Goal: Information Seeking & Learning: Learn about a topic

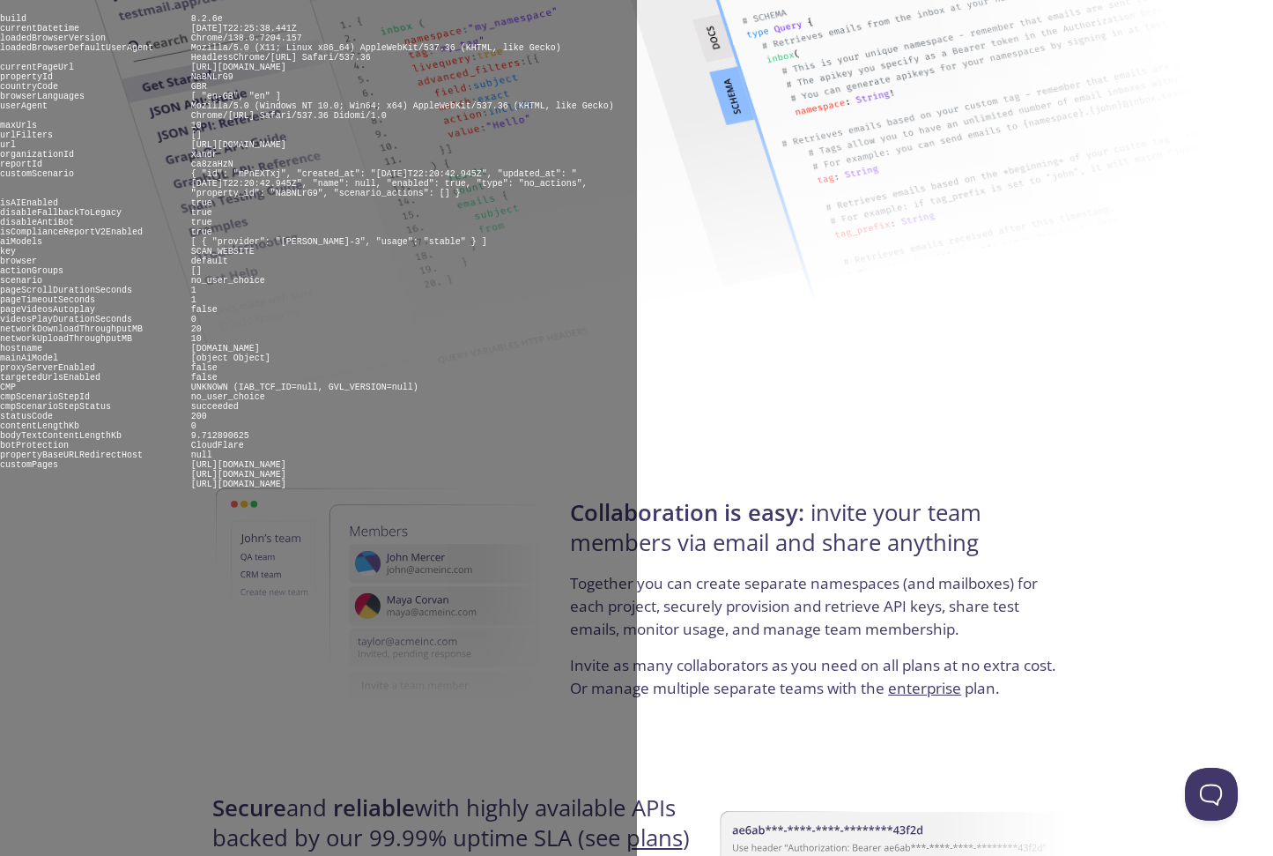
scroll to position [3174, 0]
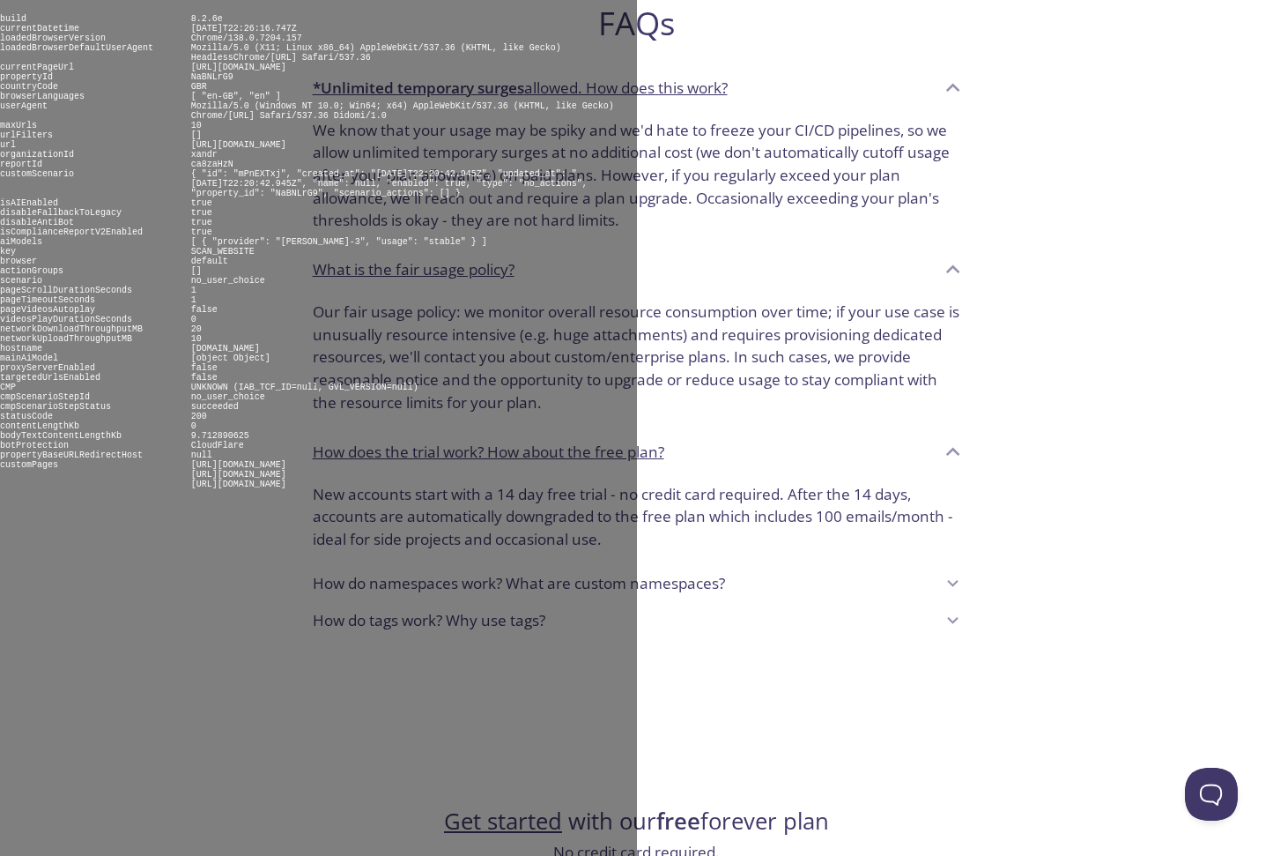
scroll to position [1305, 0]
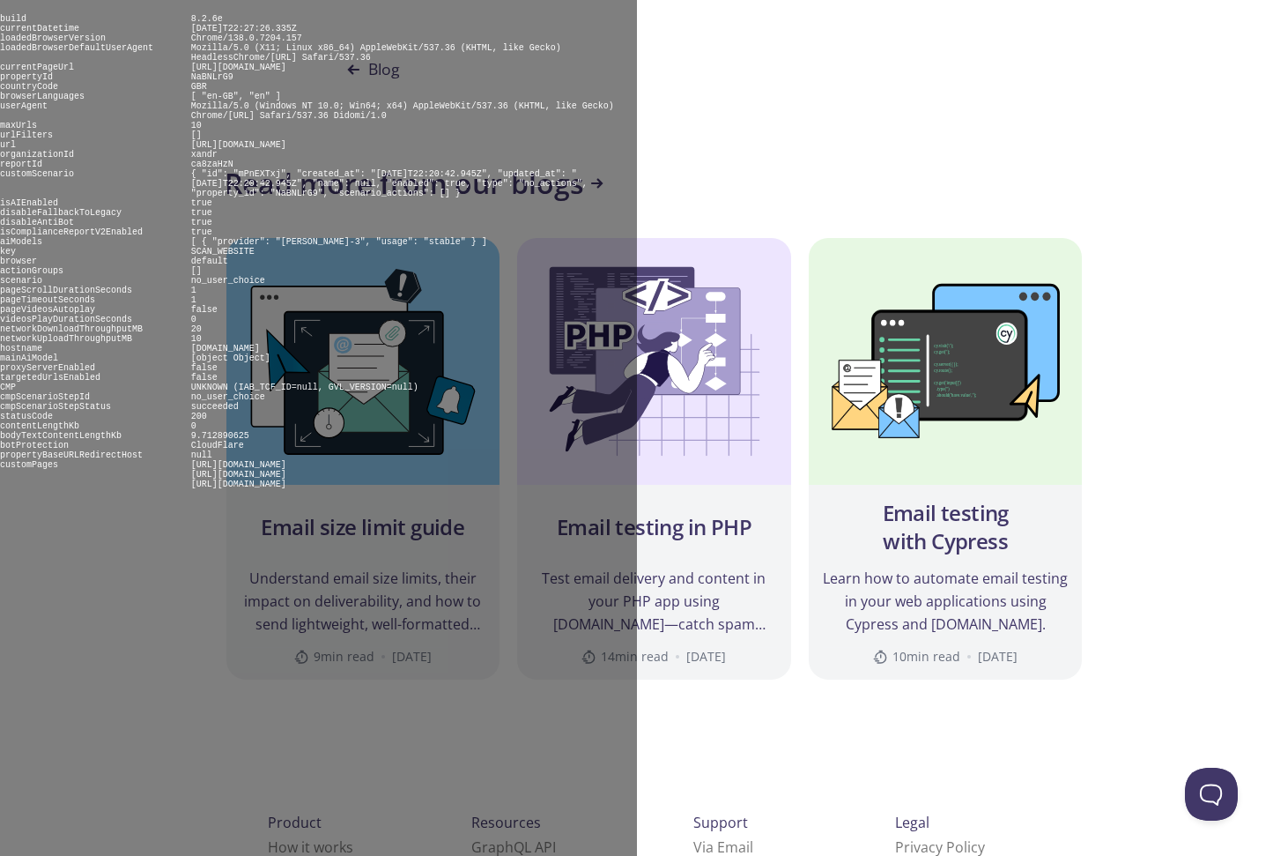
scroll to position [1688, 0]
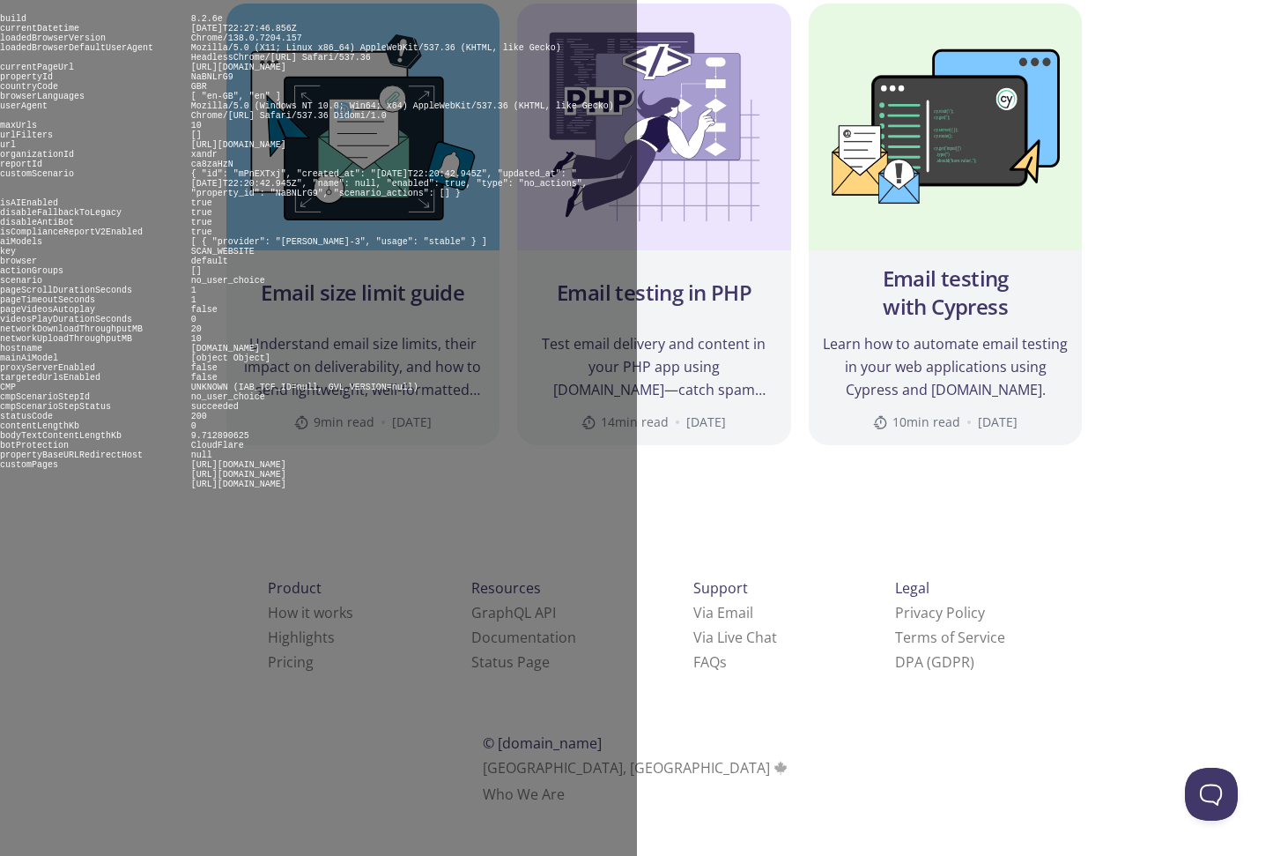
scroll to position [8153, 0]
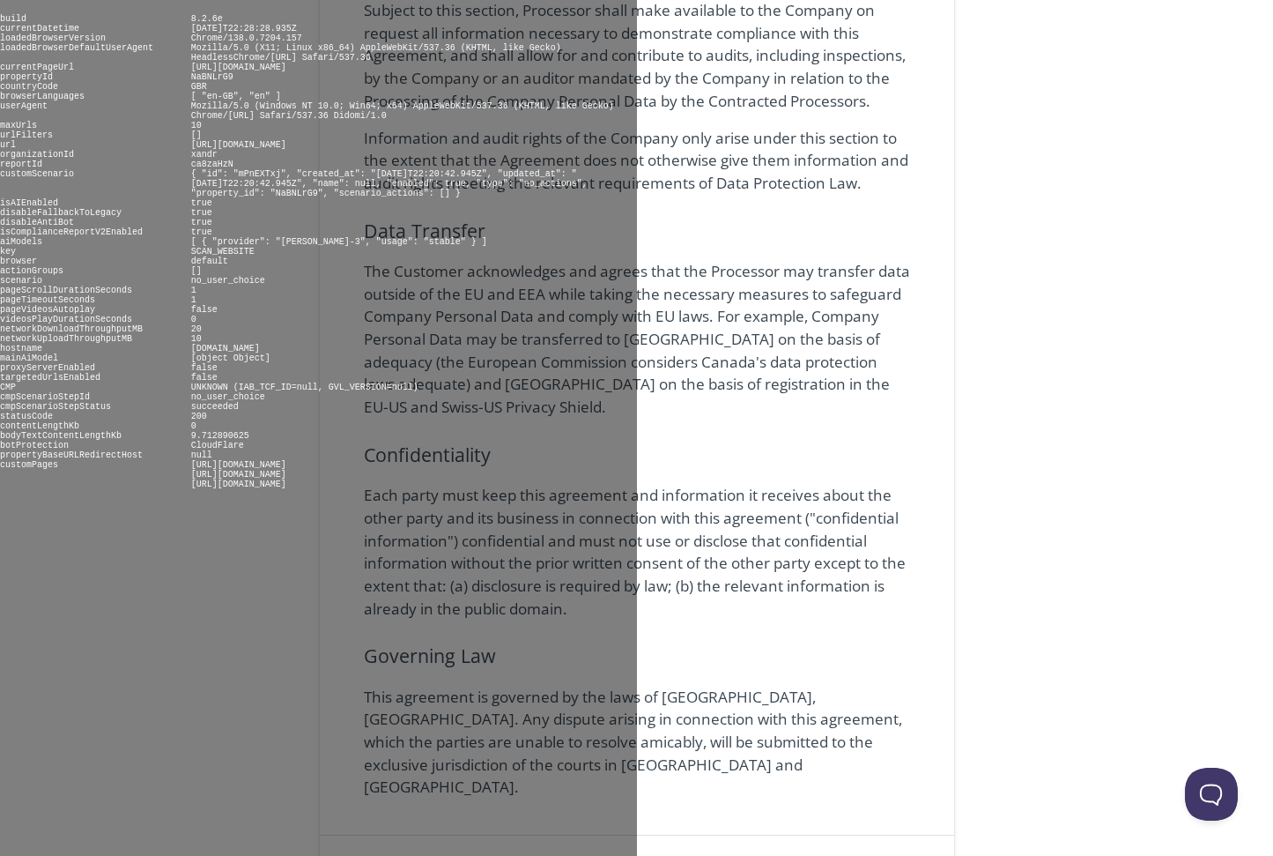
scroll to position [3520, 0]
